Goal: Task Accomplishment & Management: Manage account settings

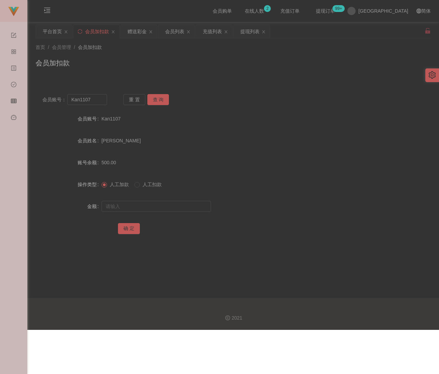
drag, startPoint x: 0, startPoint y: 0, endPoint x: 209, endPoint y: 58, distance: 216.4
click at [209, 58] on div "会员加扣款" at bounding box center [233, 66] width 395 height 16
click at [176, 29] on div "会员列表" at bounding box center [174, 31] width 19 height 13
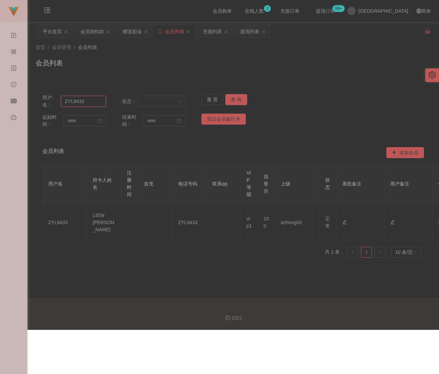
click at [95, 100] on input "ZYL9433" at bounding box center [83, 101] width 45 height 11
paste input "[PERSON_NAME]"
type input "[PERSON_NAME]"
click at [239, 101] on button "查 询" at bounding box center [236, 99] width 22 height 11
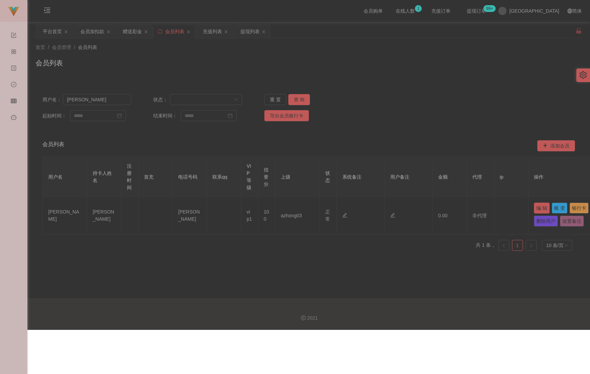
click at [439, 208] on button "编 辑" at bounding box center [542, 207] width 16 height 11
type input "[PERSON_NAME]"
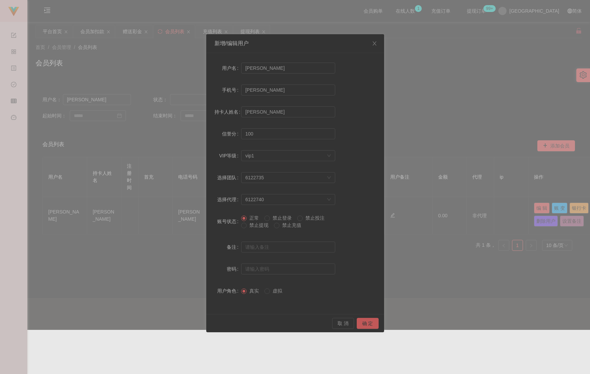
click at [262, 227] on span "禁止提现" at bounding box center [258, 224] width 25 height 5
click at [368, 322] on button "确 定" at bounding box center [368, 323] width 22 height 11
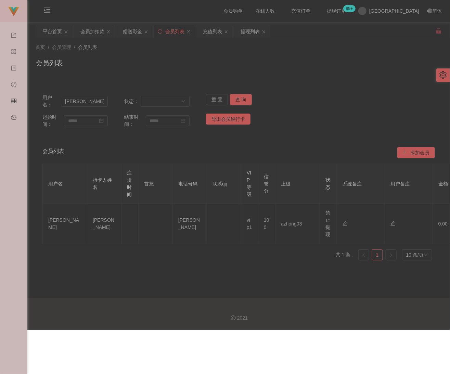
drag, startPoint x: 218, startPoint y: 58, endPoint x: 210, endPoint y: 62, distance: 8.4
click at [218, 58] on div "会员列表" at bounding box center [239, 66] width 406 height 16
click at [95, 102] on input "[PERSON_NAME]" at bounding box center [84, 101] width 47 height 11
paste input "Kan1107"
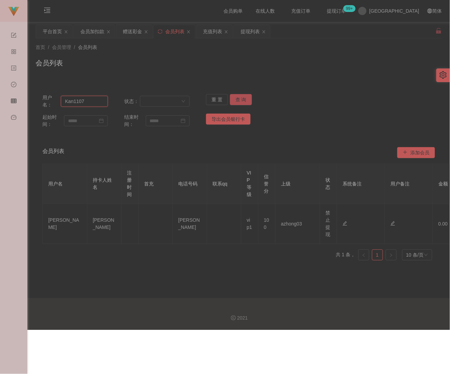
type input "Kan1107"
click at [232, 99] on button "查 询" at bounding box center [241, 99] width 22 height 11
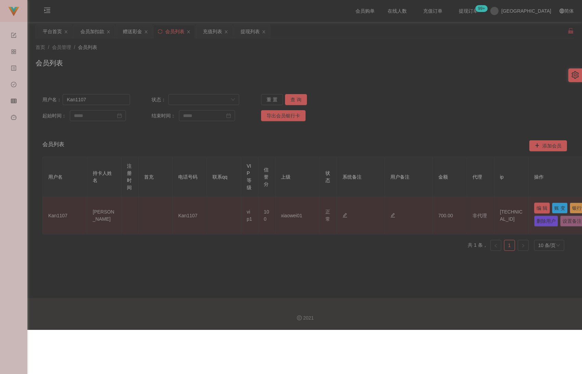
click at [439, 209] on button "编 辑" at bounding box center [542, 207] width 16 height 11
type input "Kan1107"
type input "[PERSON_NAME]"
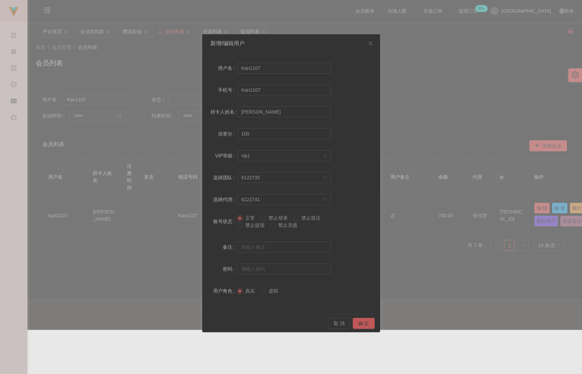
click at [251, 227] on span "禁止提现" at bounding box center [254, 224] width 25 height 5
click at [363, 323] on button "确 定" at bounding box center [363, 323] width 22 height 11
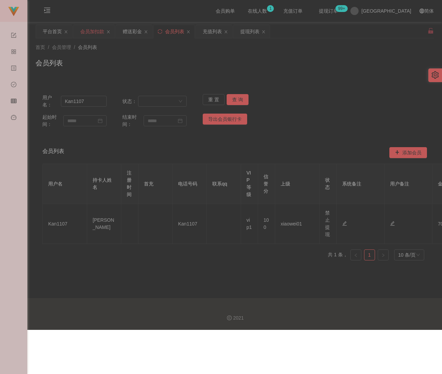
click at [84, 35] on div "会员加扣款" at bounding box center [92, 31] width 24 height 13
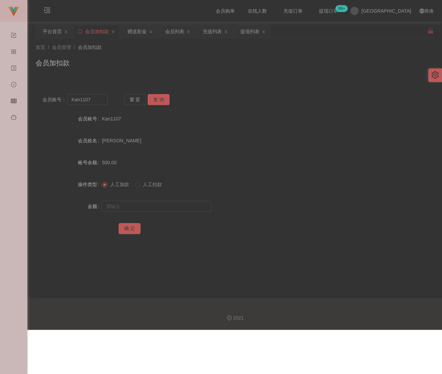
click at [132, 53] on div "首页 / 会员管理 / 会员加扣款 / 会员加扣款" at bounding box center [235, 59] width 398 height 30
click at [91, 104] on input "Kan1107" at bounding box center [87, 99] width 40 height 11
paste input "k"
type input "kan1107"
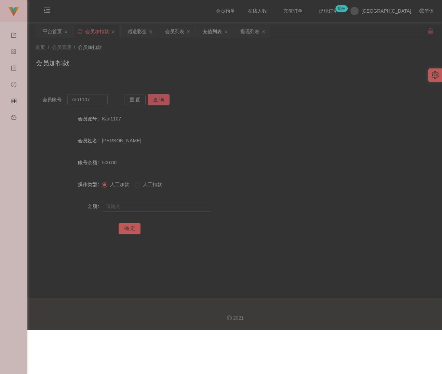
click at [158, 97] on button "查 询" at bounding box center [159, 99] width 22 height 11
click at [163, 203] on input "text" at bounding box center [156, 206] width 109 height 11
drag, startPoint x: 157, startPoint y: 207, endPoint x: 147, endPoint y: 211, distance: 10.5
click at [157, 207] on input "text" at bounding box center [156, 206] width 109 height 11
paste input "2000"
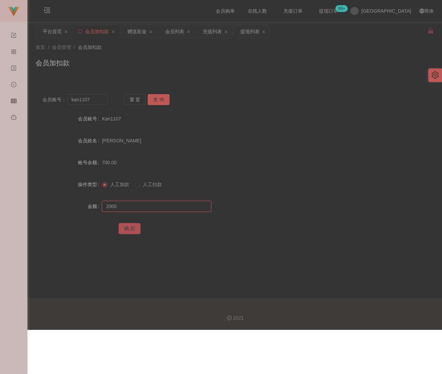
type input "2000"
click at [133, 225] on button "确 定" at bounding box center [130, 228] width 22 height 11
click at [126, 78] on div "首页 / 会员管理 / 会员加扣款 / 会员加扣款" at bounding box center [234, 58] width 415 height 41
click at [182, 28] on div "会员列表" at bounding box center [174, 31] width 19 height 13
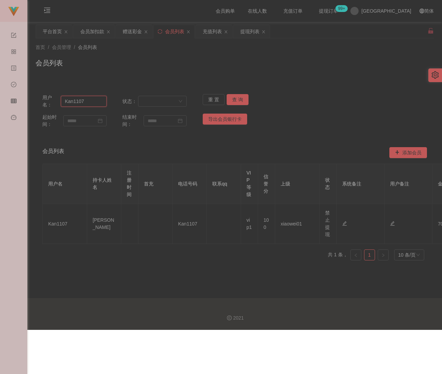
click at [95, 103] on input "Kan1107" at bounding box center [84, 101] width 46 height 11
paste input "jiabao1122"
type input "jiabao1122"
click at [241, 97] on button "查 询" at bounding box center [238, 99] width 22 height 11
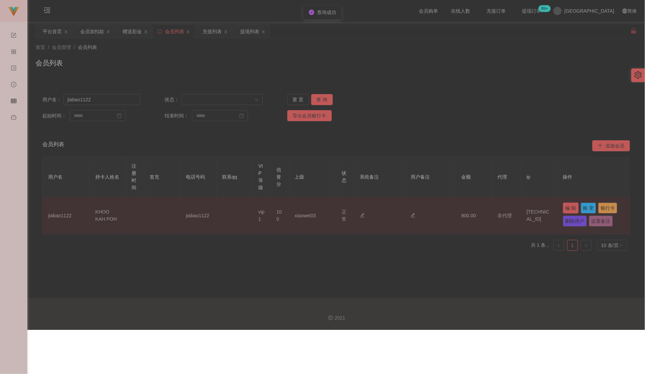
click at [439, 206] on button "编 辑" at bounding box center [571, 207] width 16 height 11
type input "jiabao1122"
type input "KHOO KAH POH"
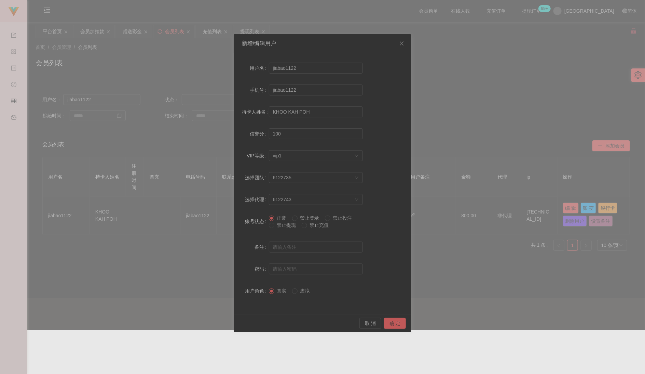
click at [278, 227] on span "禁止提现" at bounding box center [287, 224] width 25 height 5
click at [394, 325] on button "确 定" at bounding box center [395, 323] width 22 height 11
